Goal: Task Accomplishment & Management: Manage account settings

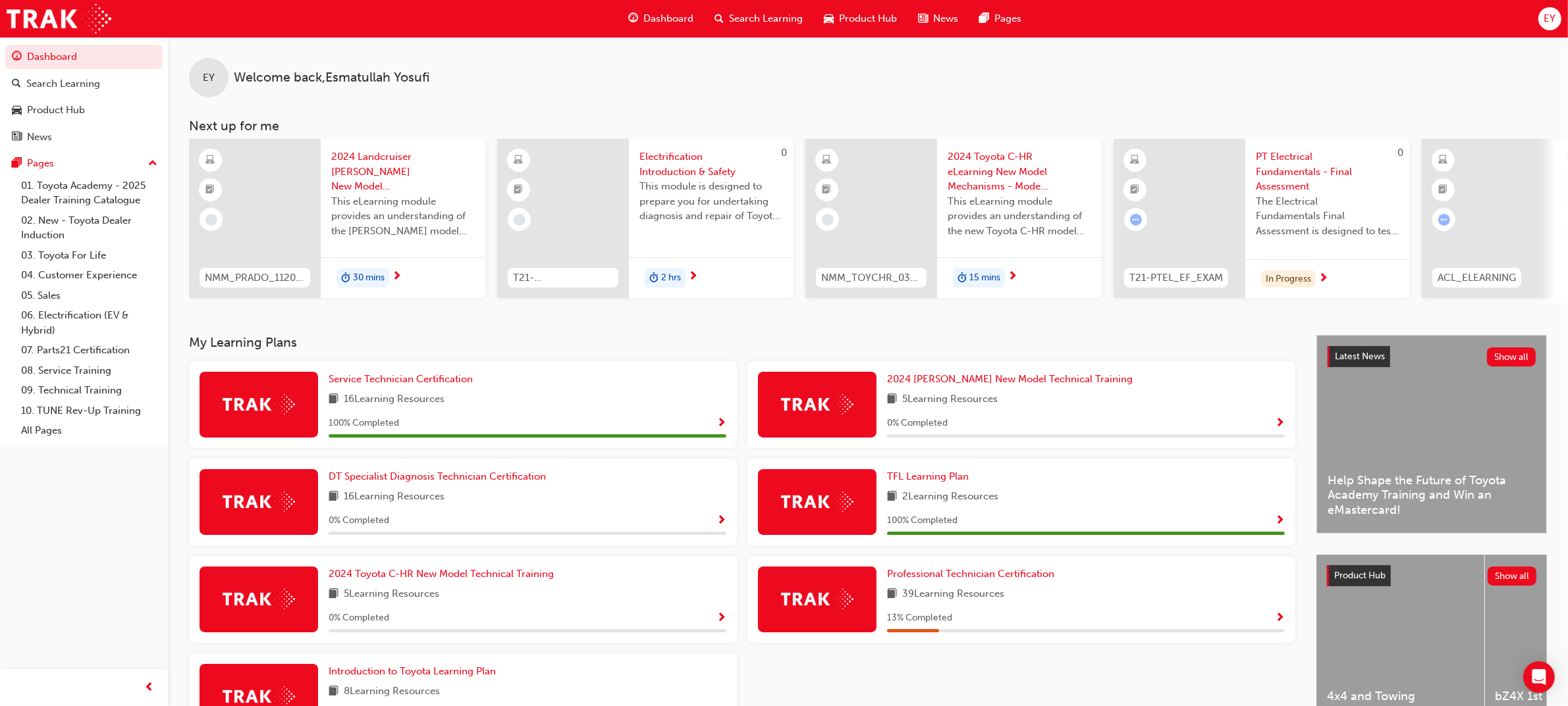
click at [1559, 10] on button "EY" at bounding box center [1550, 19] width 23 height 23
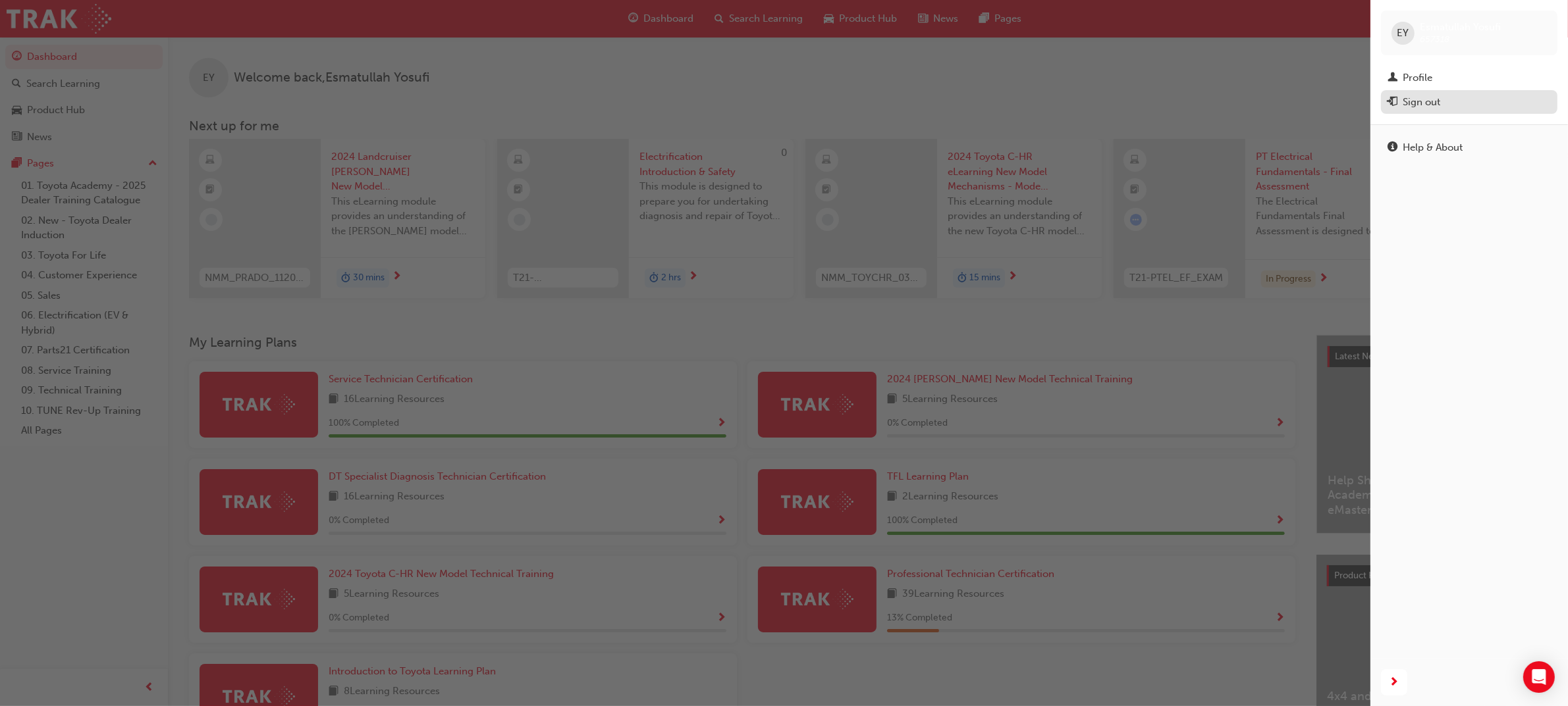
click at [1416, 95] on div "Sign out" at bounding box center [1422, 102] width 38 height 15
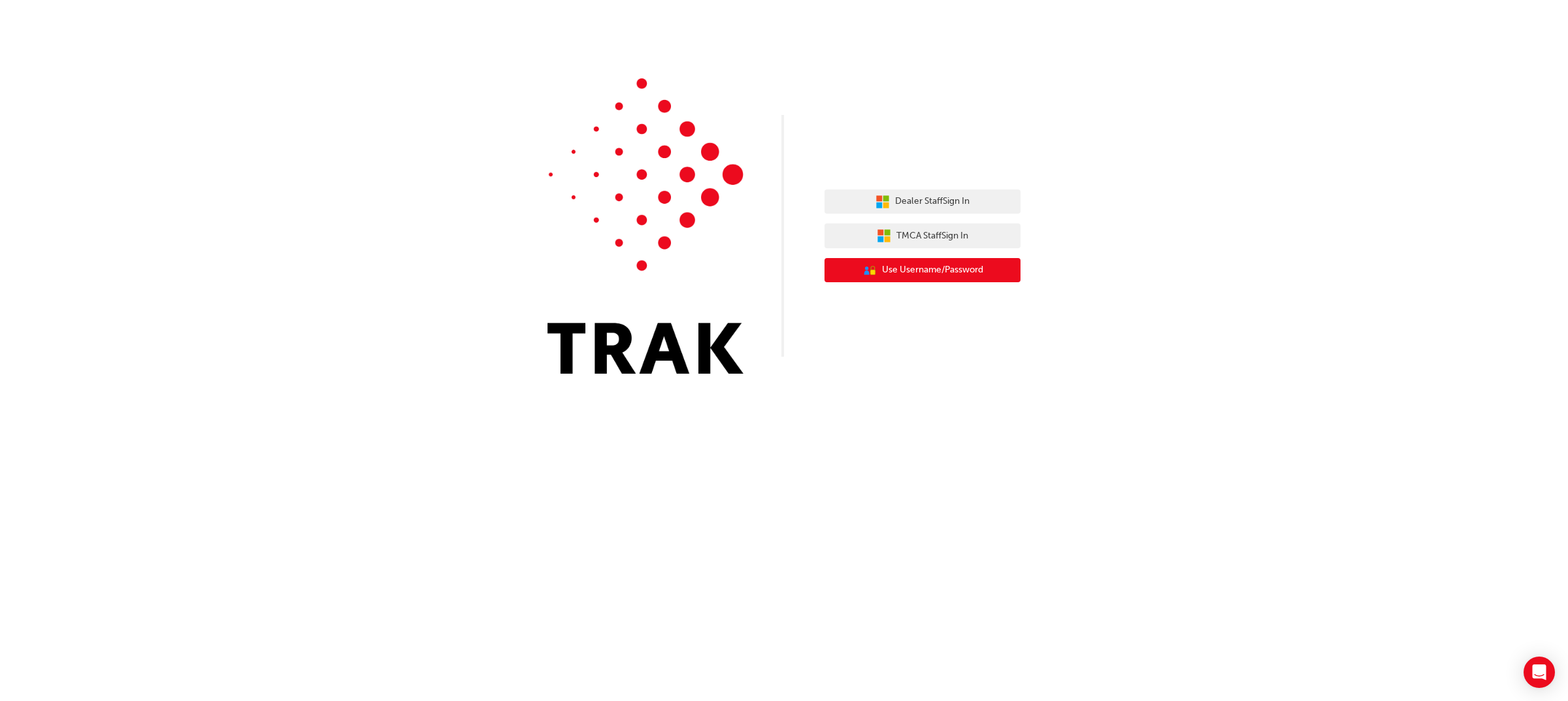
click at [932, 274] on span "Use Username/Password" at bounding box center [932, 270] width 101 height 15
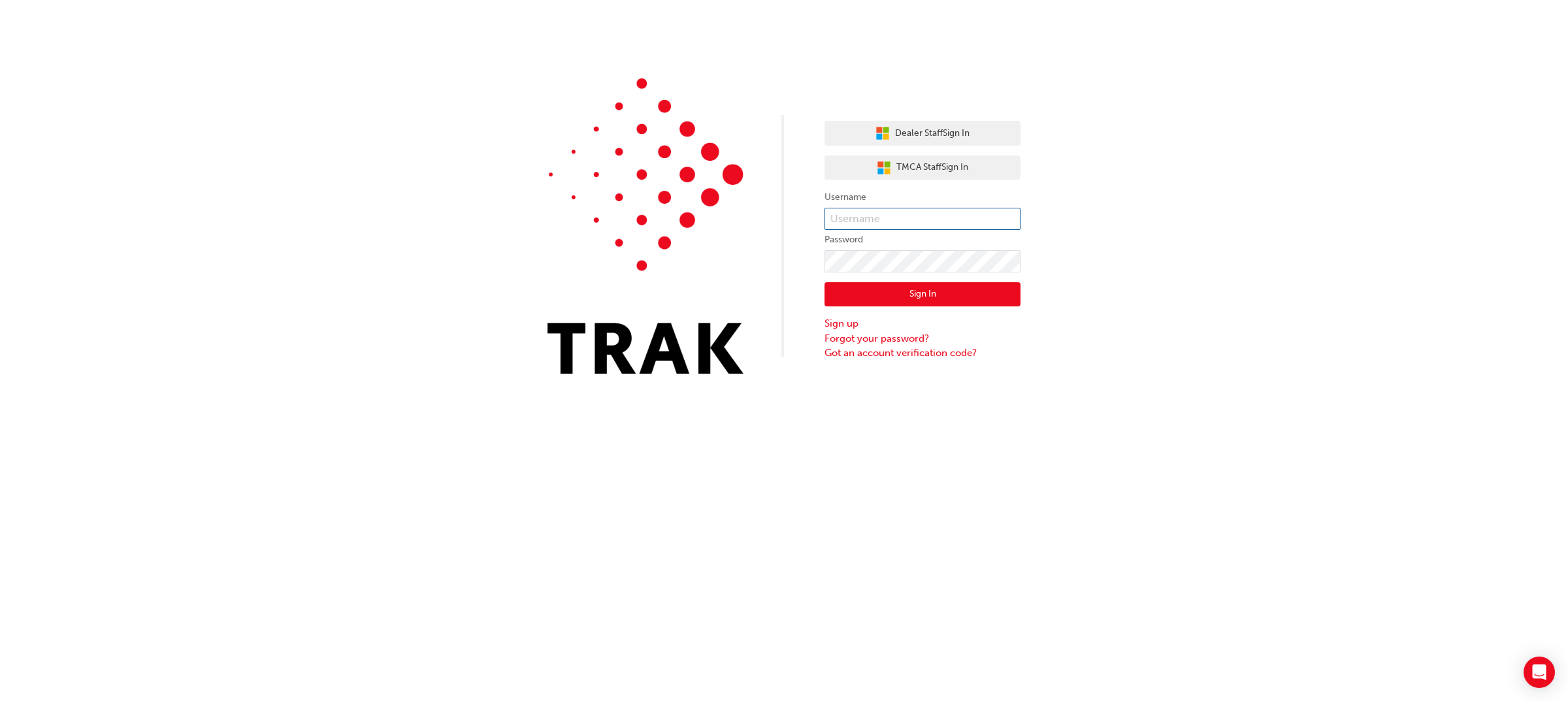
click at [964, 219] on input "text" at bounding box center [922, 219] width 196 height 23
type input "reece.hardingham"
click at [941, 132] on span "Dealer Staff Sign In" at bounding box center [932, 134] width 74 height 15
